Goal: Check status: Check status

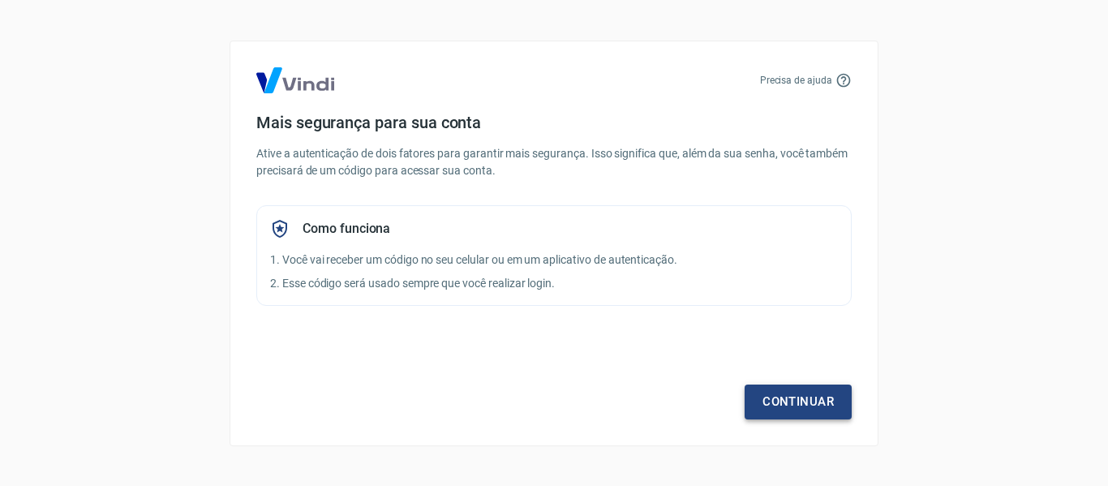
click at [823, 398] on link "Continuar" at bounding box center [798, 402] width 107 height 34
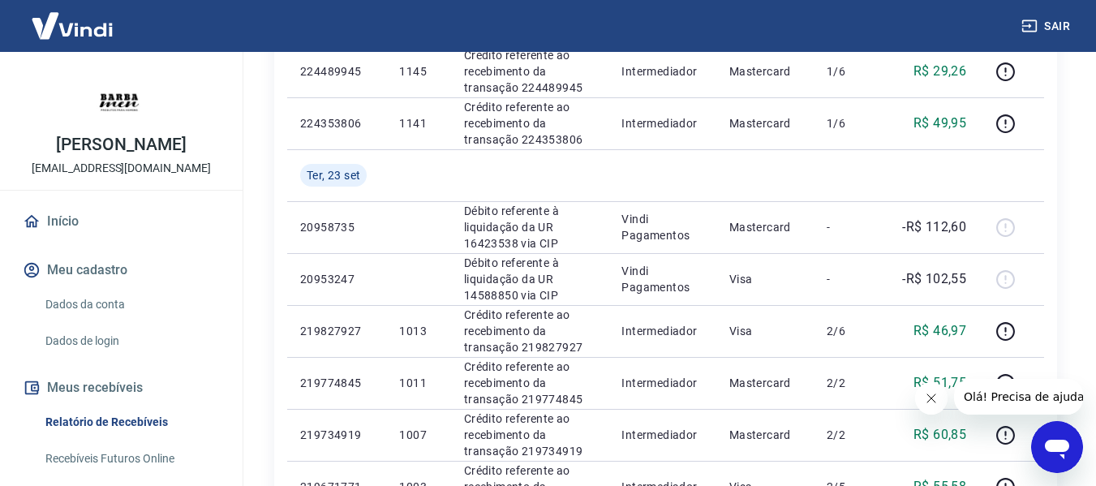
scroll to position [325, 0]
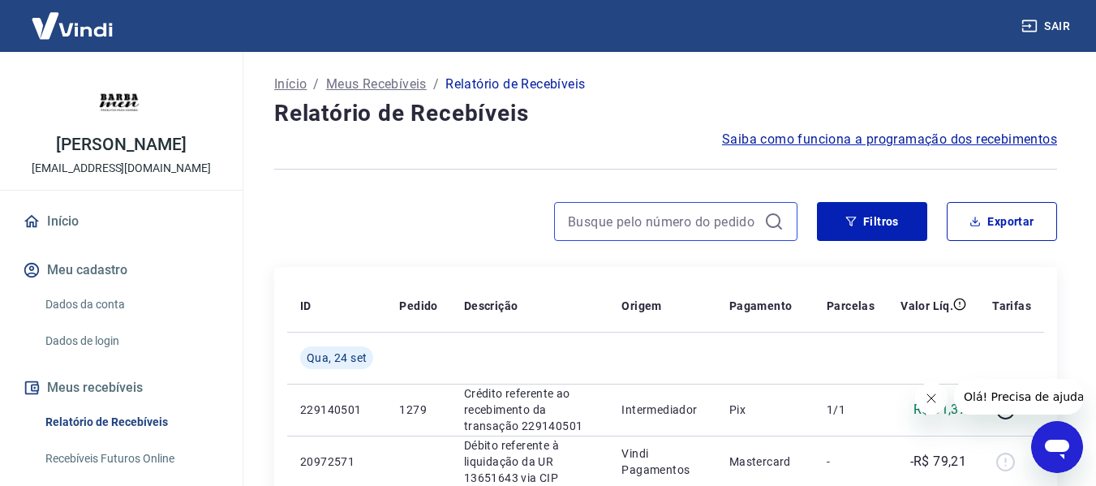
click at [623, 214] on input at bounding box center [663, 221] width 190 height 24
type input "1013"
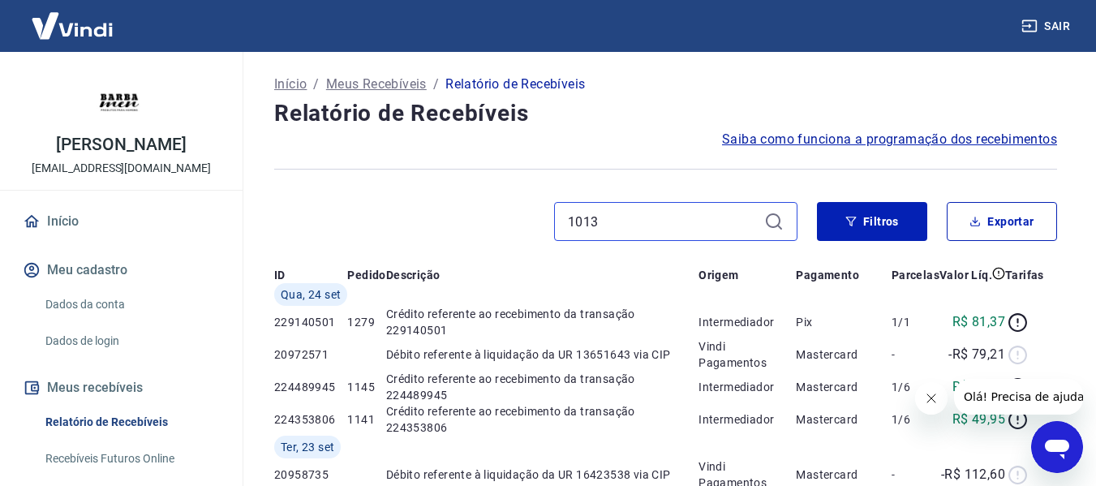
click at [640, 218] on input "1013" at bounding box center [663, 221] width 190 height 24
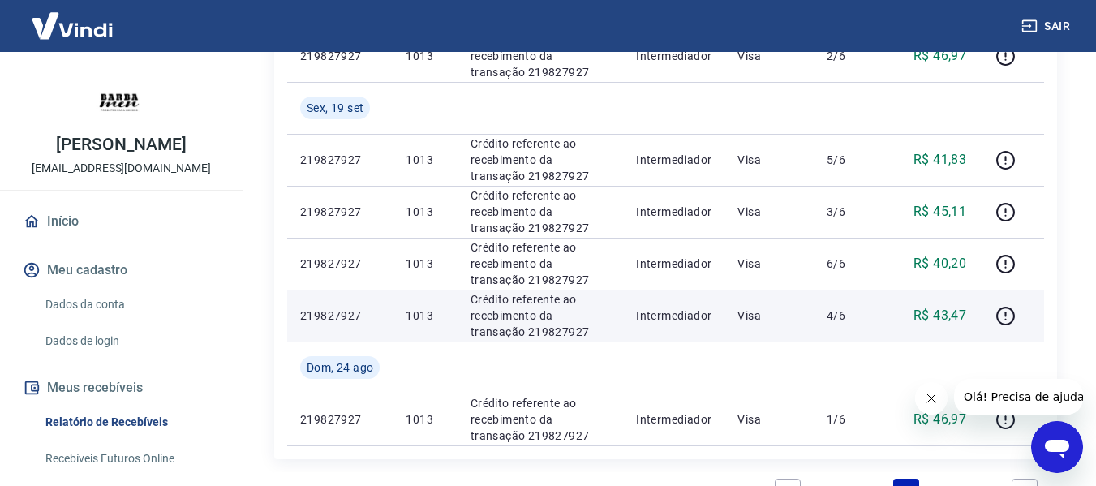
scroll to position [325, 0]
